Goal: Transaction & Acquisition: Purchase product/service

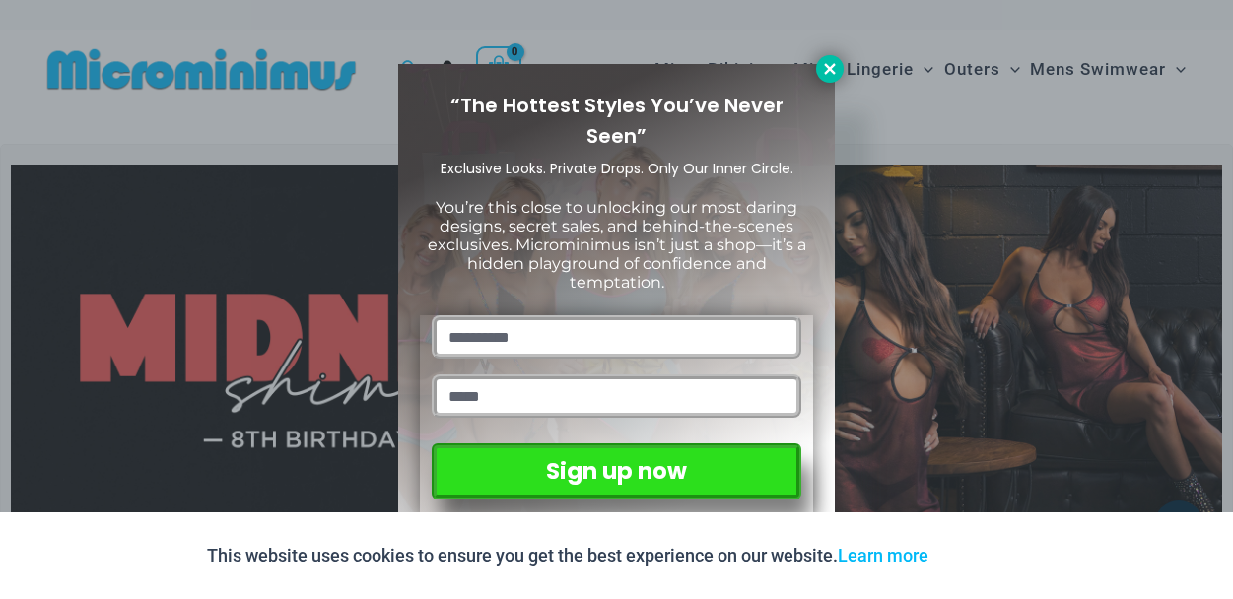
click at [831, 66] on icon at bounding box center [829, 68] width 11 height 11
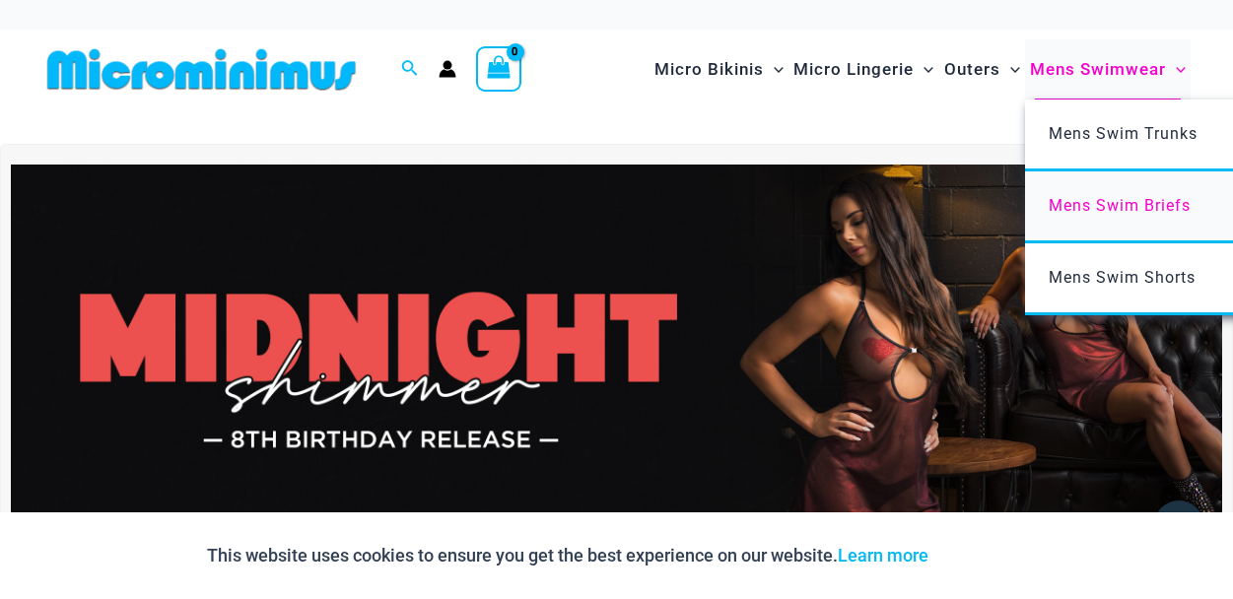
click at [1151, 210] on span "Mens Swim Briefs" at bounding box center [1119, 205] width 142 height 19
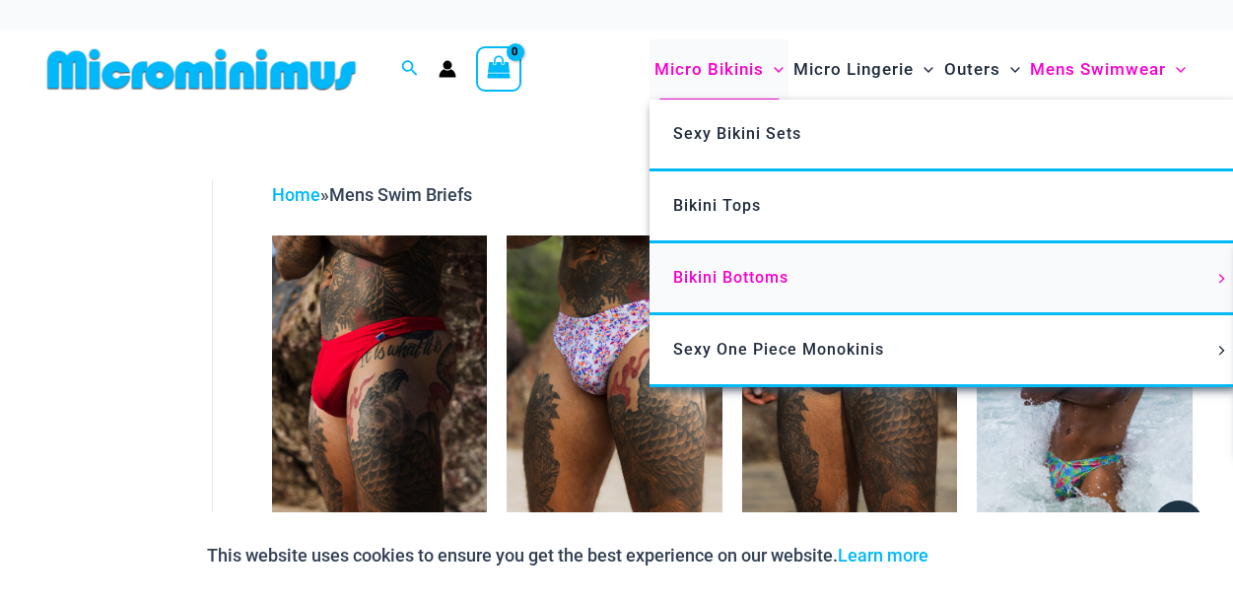
click at [738, 276] on span "Bikini Bottoms" at bounding box center [730, 277] width 115 height 19
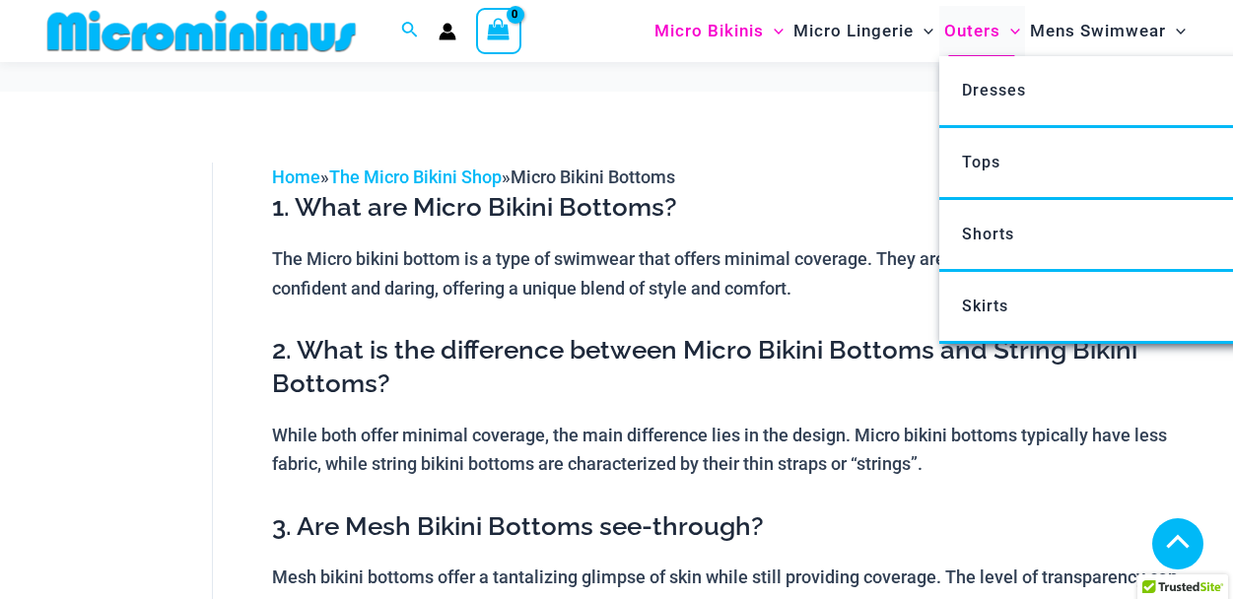
scroll to position [1095, 0]
